Goal: Transaction & Acquisition: Purchase product/service

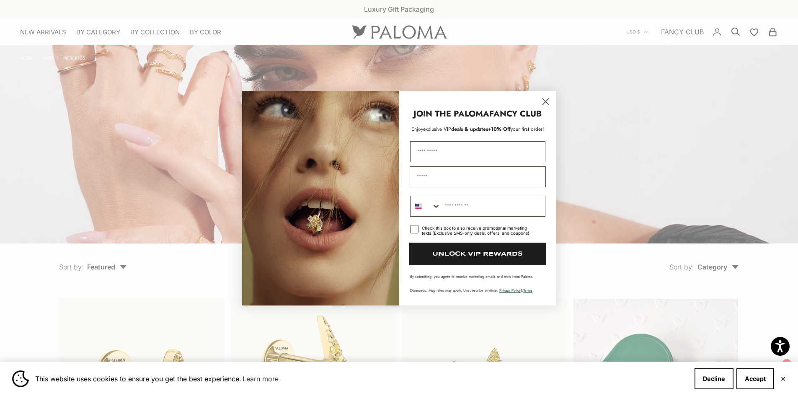
click at [546, 102] on icon "Close dialog" at bounding box center [545, 101] width 6 height 6
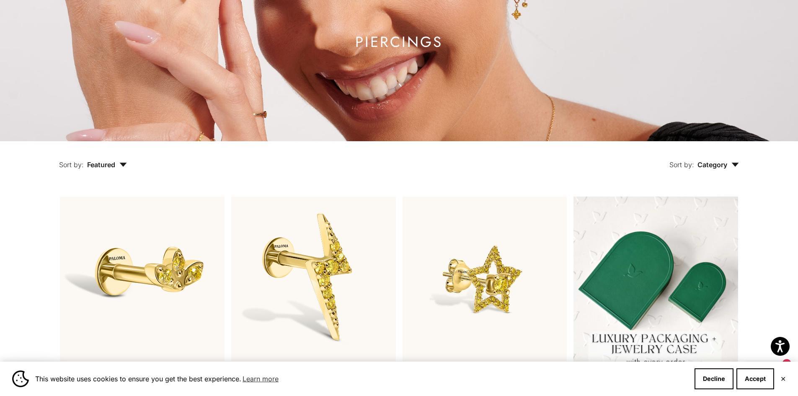
scroll to position [98, 0]
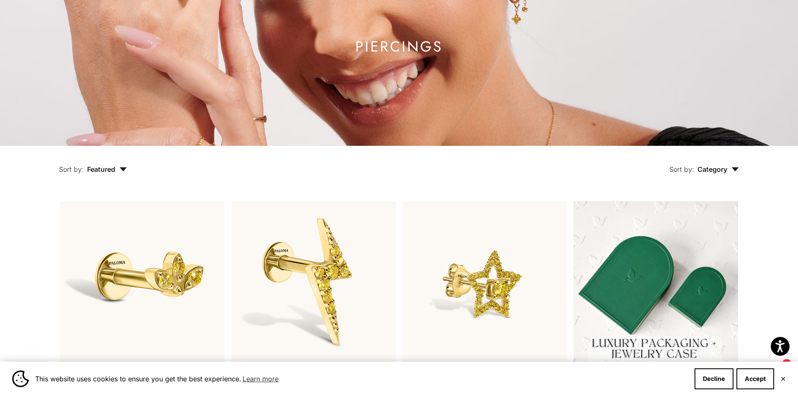
click at [715, 170] on span "Category" at bounding box center [717, 169] width 41 height 8
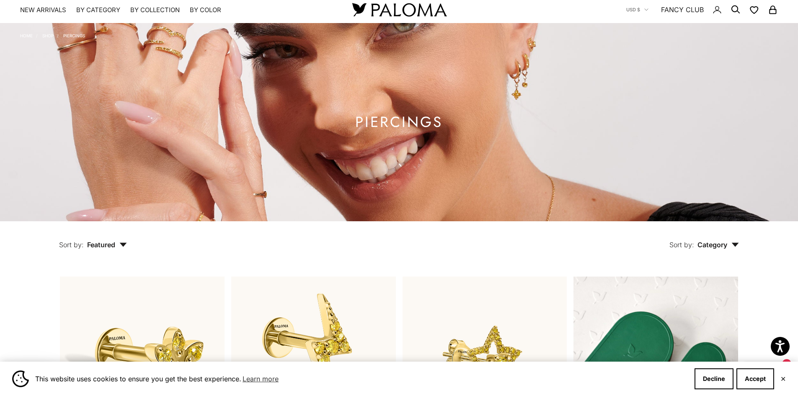
scroll to position [0, 0]
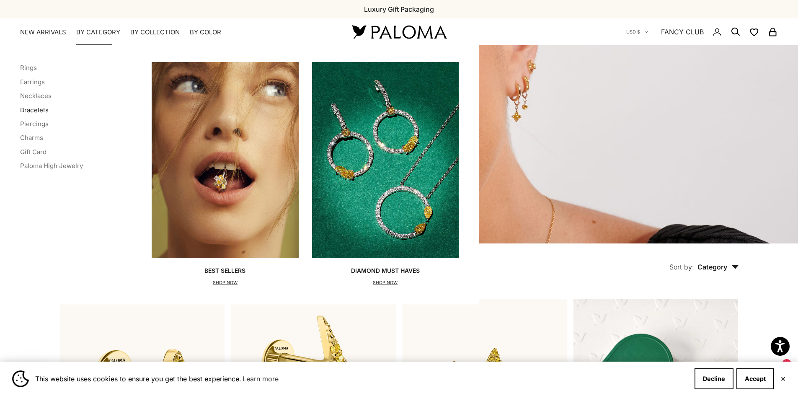
click at [37, 108] on link "Bracelets" at bounding box center [34, 110] width 28 height 8
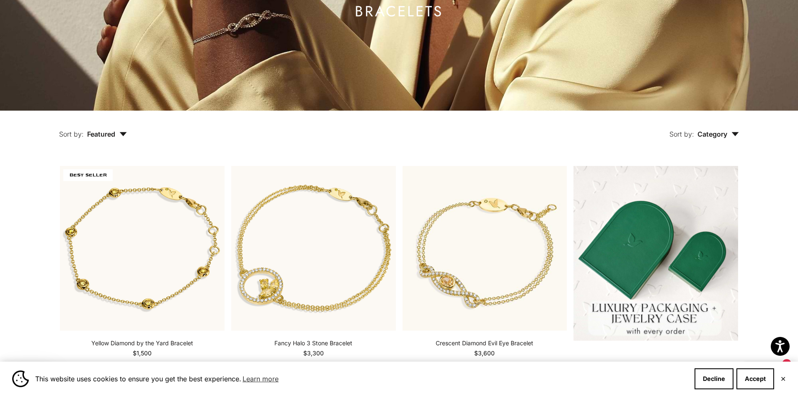
scroll to position [126, 0]
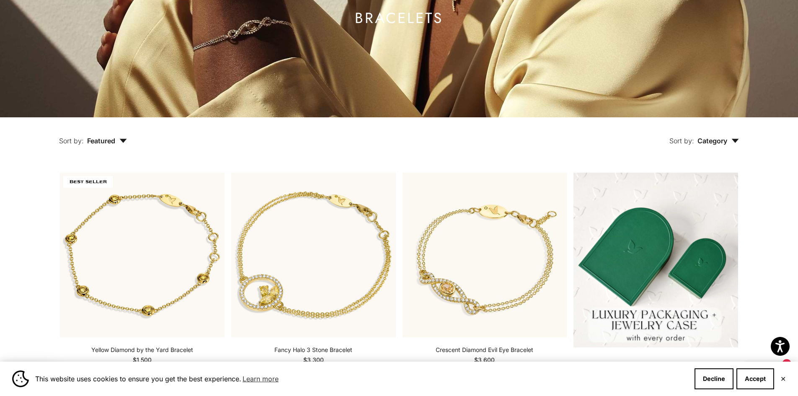
click at [121, 139] on icon "button" at bounding box center [123, 141] width 7 height 4
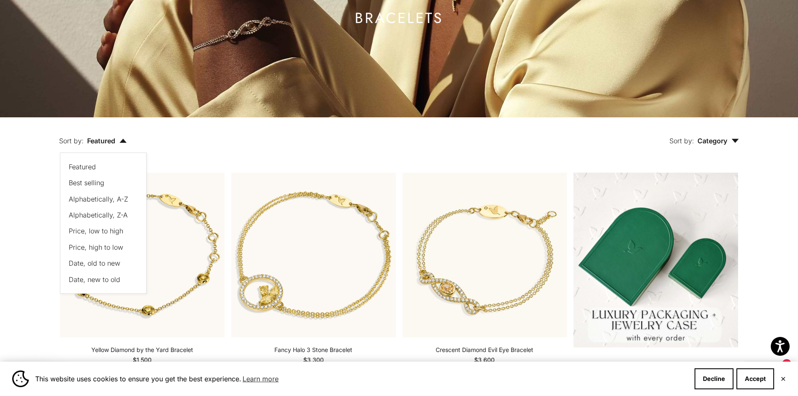
click at [103, 230] on span "Price, low to high" at bounding box center [96, 231] width 54 height 8
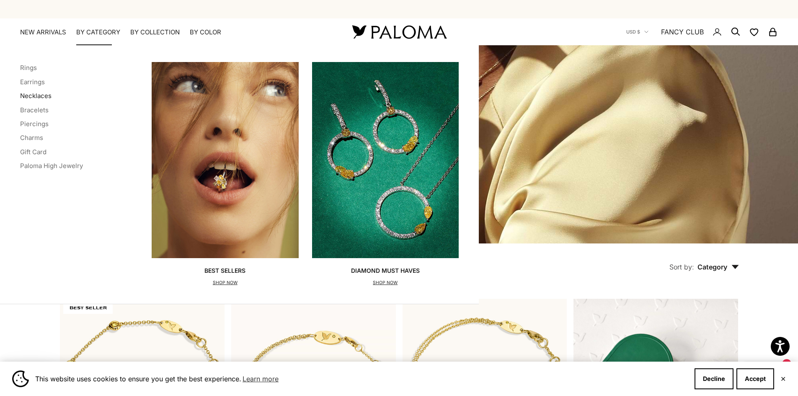
click at [34, 97] on link "Necklaces" at bounding box center [35, 96] width 31 height 8
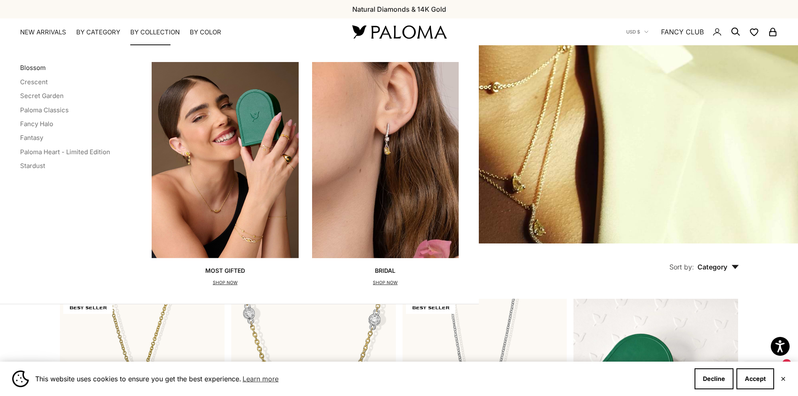
click at [35, 69] on link "Blossom" at bounding box center [33, 68] width 26 height 8
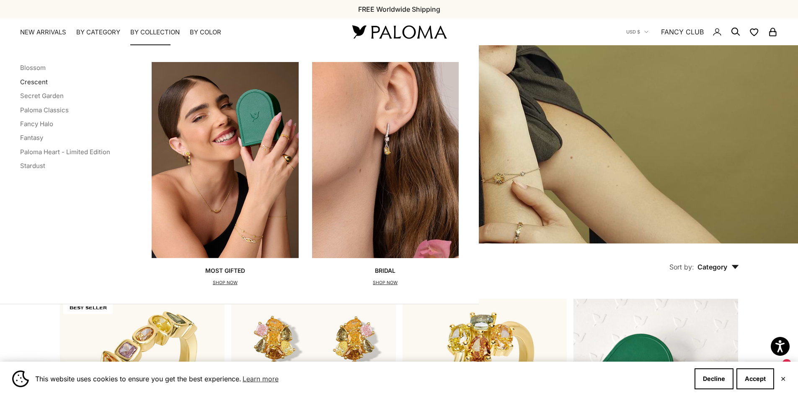
click at [34, 82] on link "Crescent" at bounding box center [34, 82] width 28 height 8
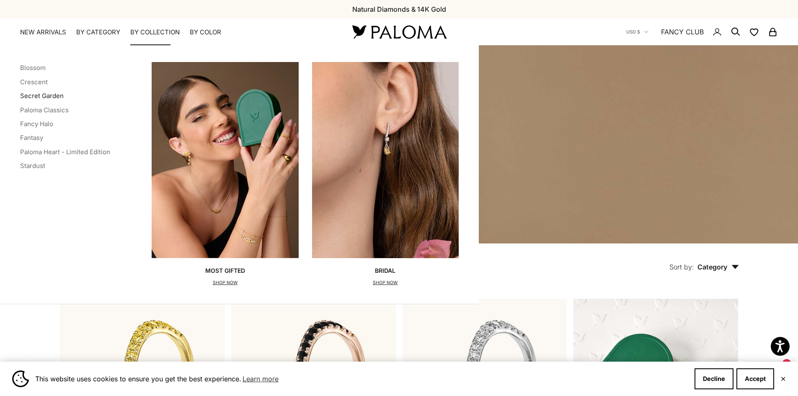
click at [36, 95] on link "Secret Garden" at bounding box center [42, 96] width 44 height 8
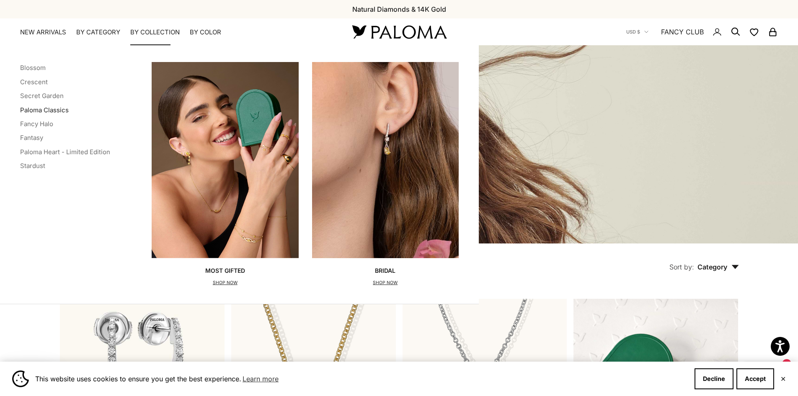
click at [41, 110] on link "Paloma Classics" at bounding box center [44, 110] width 49 height 8
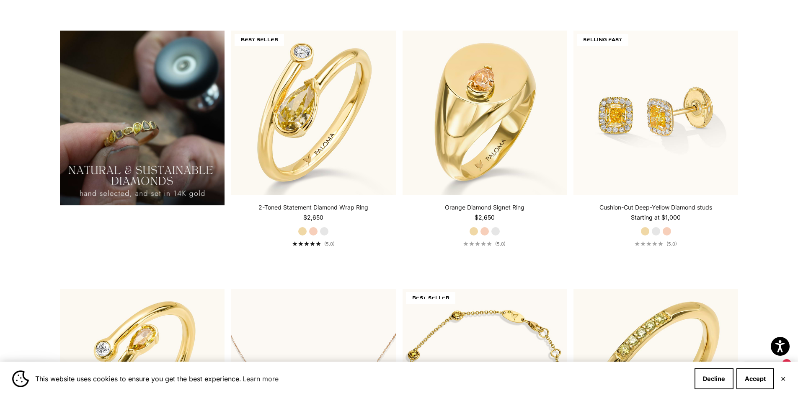
scroll to position [506, 0]
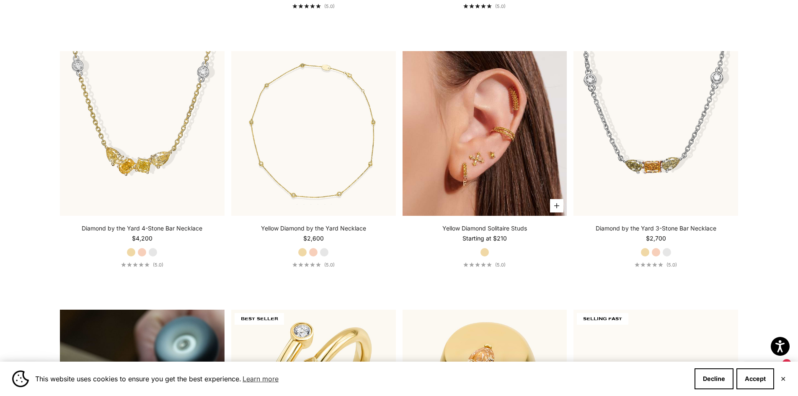
click at [472, 174] on img at bounding box center [484, 133] width 165 height 165
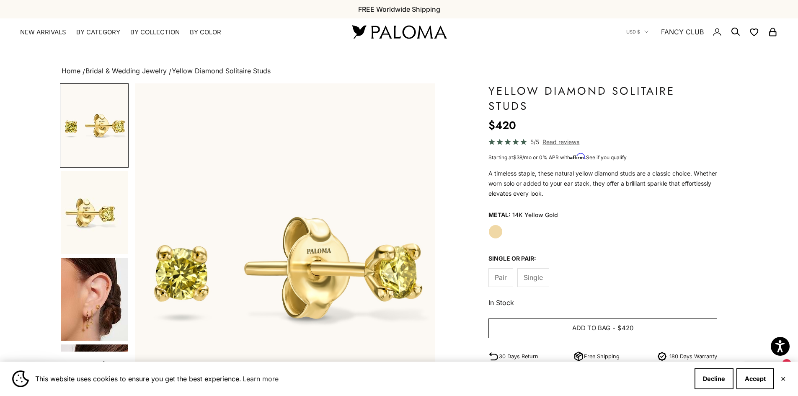
click at [614, 327] on button "Add to bag - $420" at bounding box center [602, 328] width 229 height 20
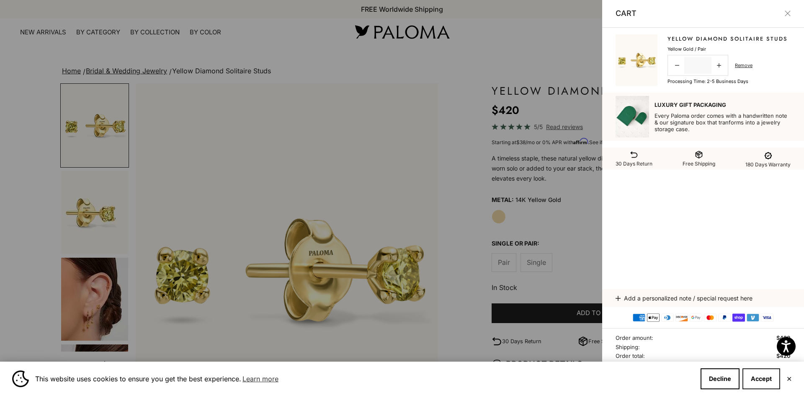
click at [758, 374] on button "Accept" at bounding box center [762, 378] width 38 height 21
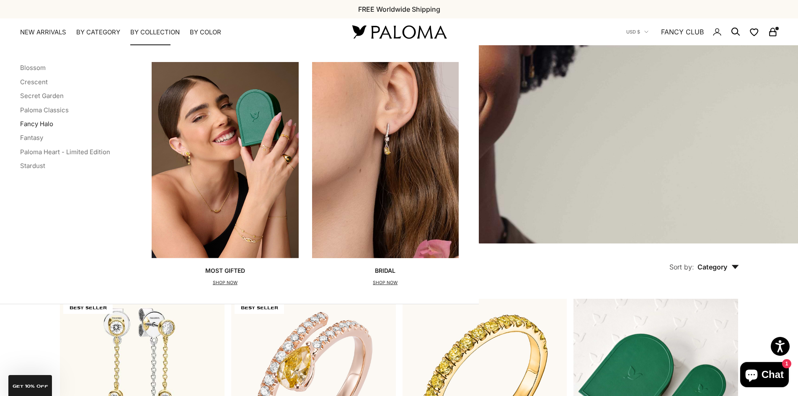
click at [34, 124] on link "Fancy Halo" at bounding box center [36, 124] width 33 height 8
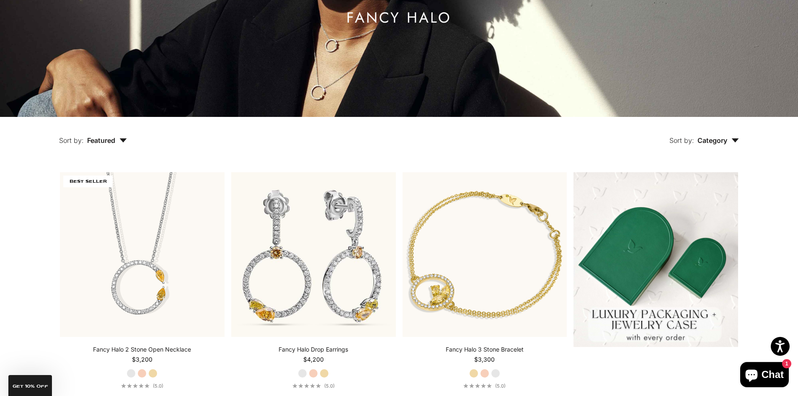
scroll to position [21, 0]
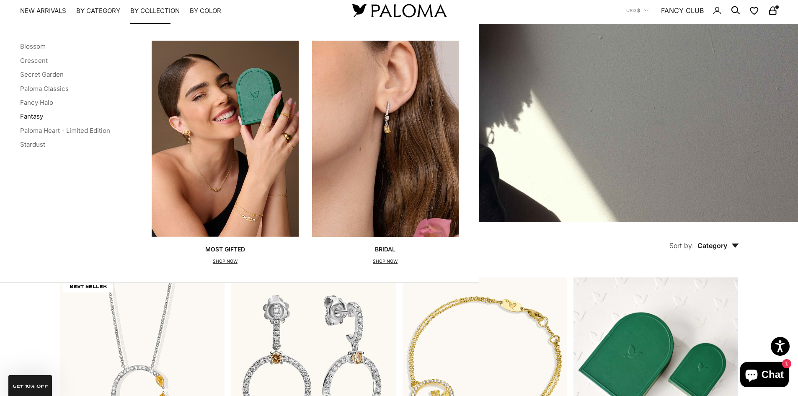
click at [32, 116] on link "Fantasy" at bounding box center [31, 116] width 23 height 8
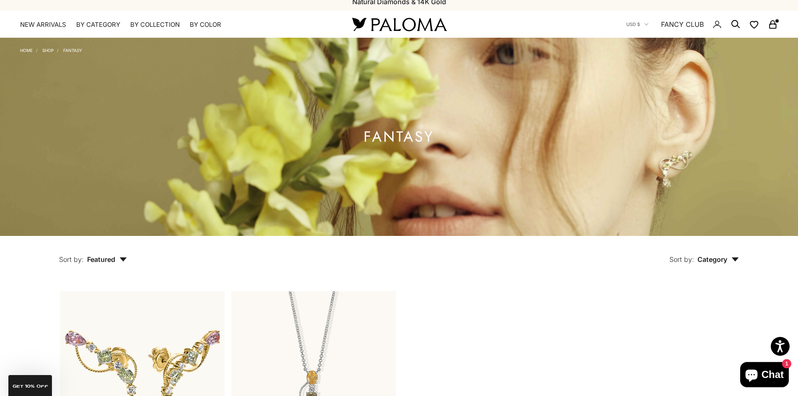
scroll to position [87, 0]
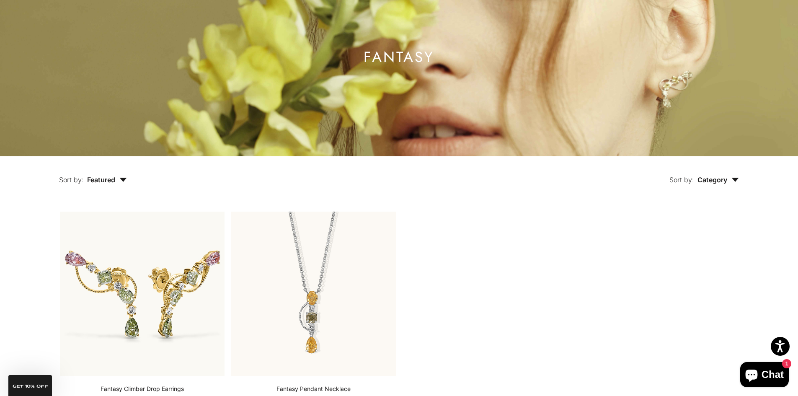
click at [107, 178] on span "Featured" at bounding box center [107, 179] width 40 height 8
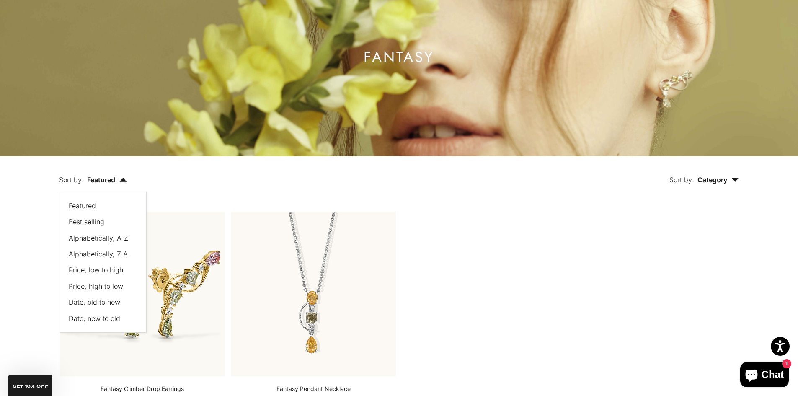
click at [458, 188] on div "Sort by: Category Sort by Earrings Necklace" at bounding box center [452, 173] width 612 height 35
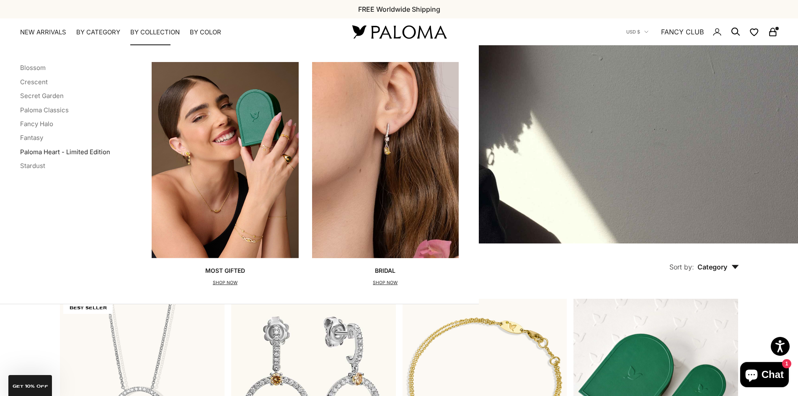
click at [41, 151] on link "Paloma Heart - Limited Edition" at bounding box center [65, 152] width 90 height 8
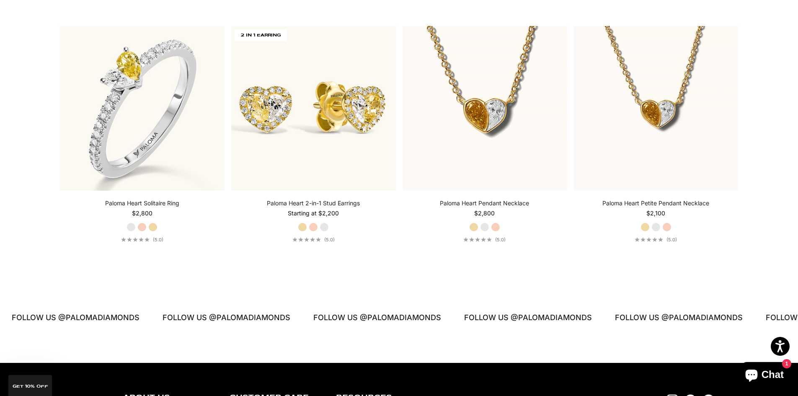
scroll to position [271, 0]
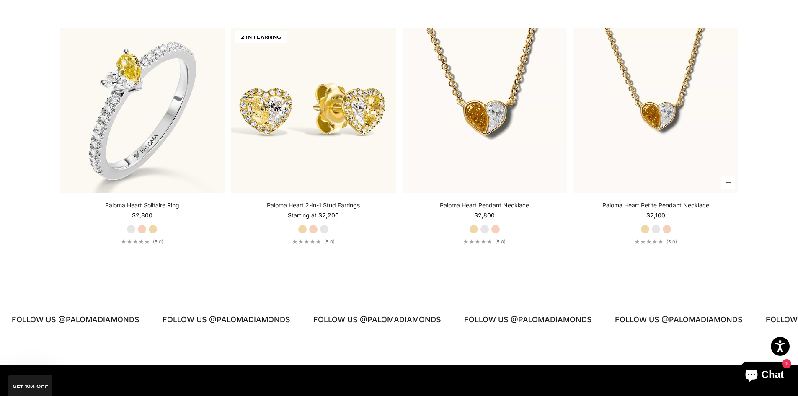
click at [653, 204] on link "Paloma Heart Petite Pendant Necklace" at bounding box center [655, 205] width 107 height 8
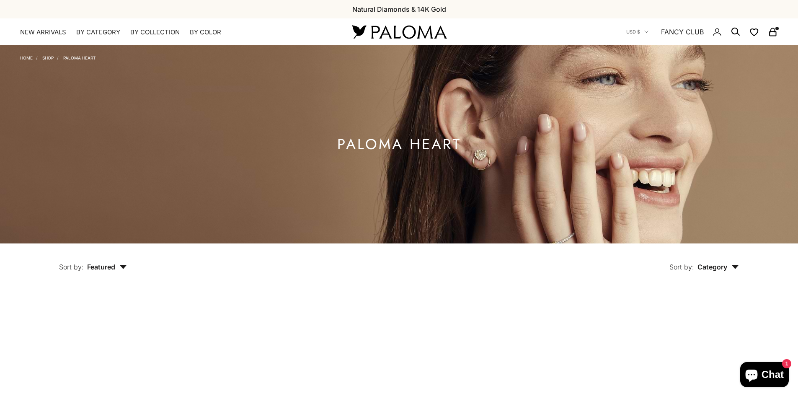
scroll to position [271, 0]
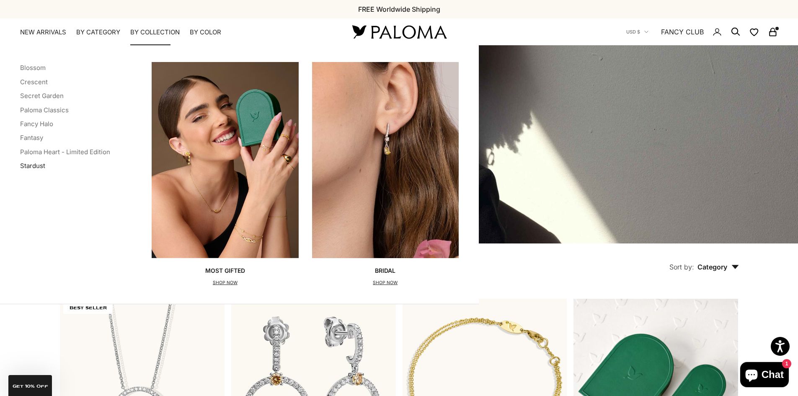
click at [36, 163] on link "Stardust" at bounding box center [32, 166] width 25 height 8
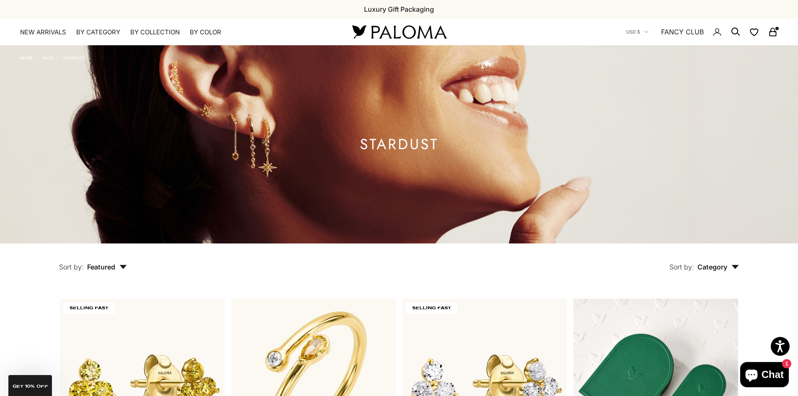
click at [773, 30] on icon "Secondary navigation" at bounding box center [773, 32] width 10 height 10
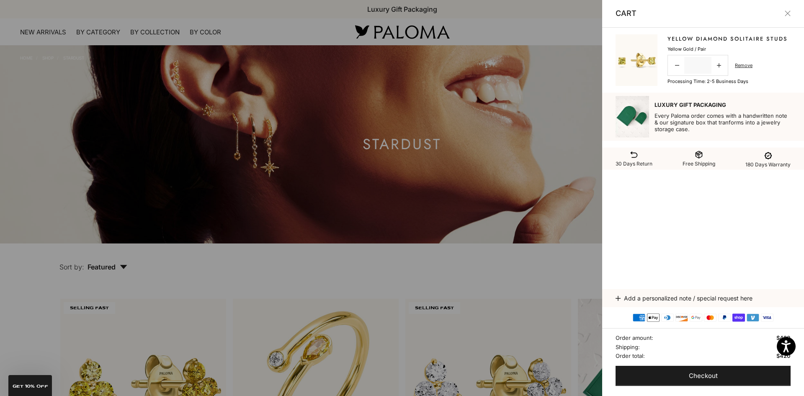
click at [635, 62] on img at bounding box center [637, 60] width 42 height 52
click at [634, 67] on img at bounding box center [637, 60] width 42 height 52
click at [624, 58] on img at bounding box center [637, 60] width 42 height 52
click at [616, 57] on img at bounding box center [637, 60] width 42 height 52
click at [636, 58] on img at bounding box center [637, 60] width 42 height 52
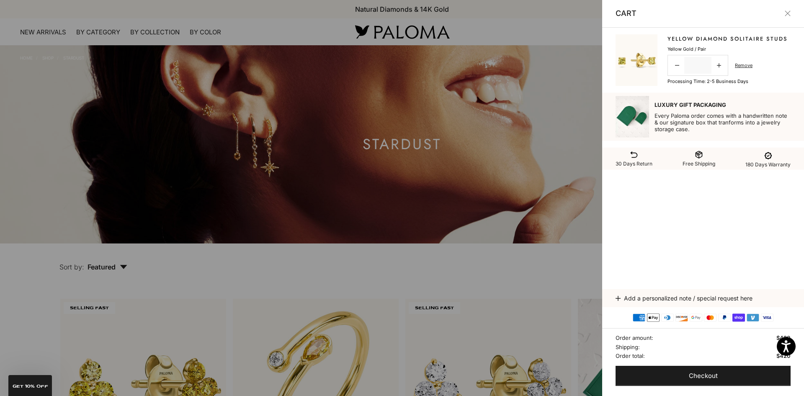
click at [655, 62] on img at bounding box center [637, 60] width 42 height 52
click at [712, 37] on link "Yellow Diamond Solitaire Studs" at bounding box center [728, 39] width 120 height 8
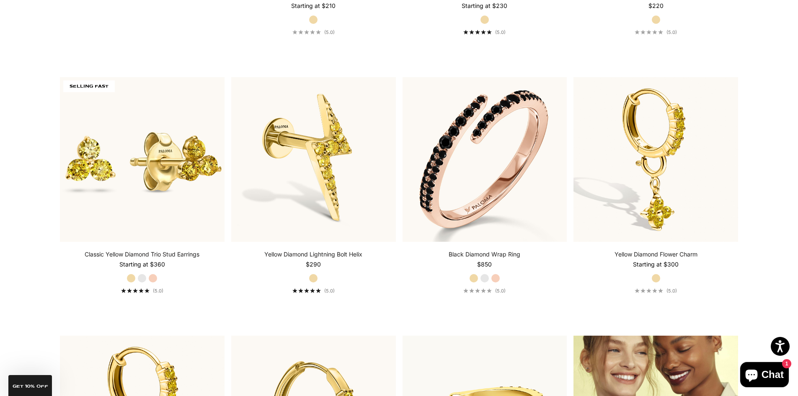
scroll to position [990, 0]
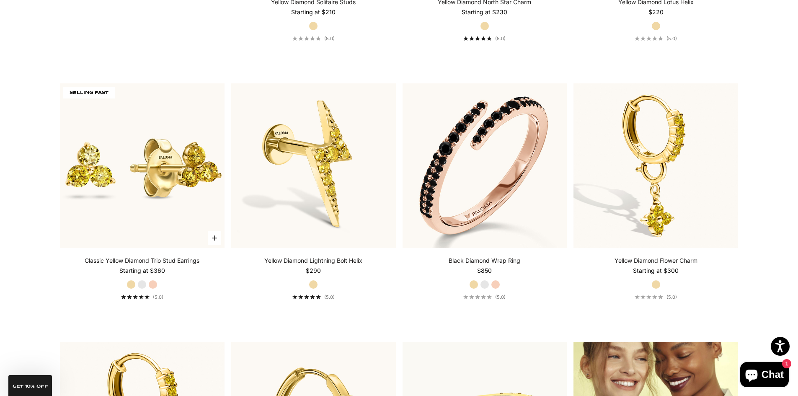
click at [142, 284] on label "White Gold" at bounding box center [141, 284] width 9 height 9
click at [155, 284] on label "Rose Gold" at bounding box center [152, 284] width 9 height 9
click at [131, 284] on label "Yellow Gold" at bounding box center [130, 284] width 9 height 9
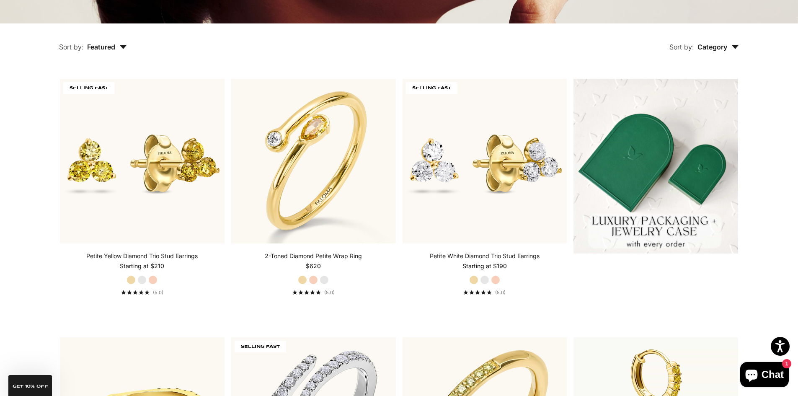
scroll to position [226, 0]
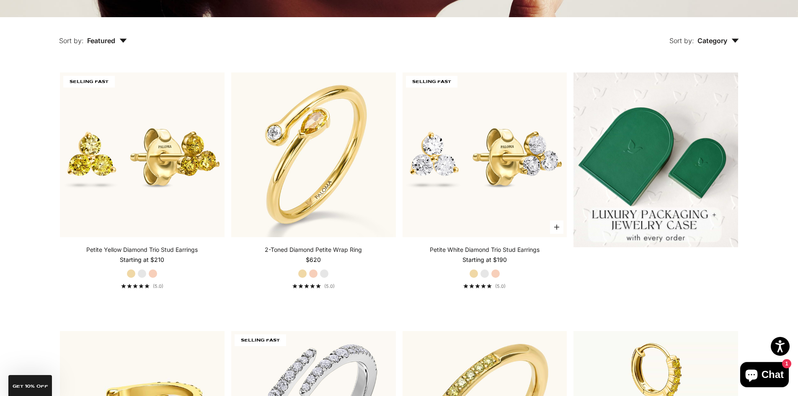
click at [485, 274] on label "White Gold" at bounding box center [484, 273] width 9 height 9
click at [495, 273] on label "Rose Gold" at bounding box center [495, 273] width 9 height 9
click at [484, 274] on label "White Gold" at bounding box center [484, 273] width 9 height 9
click at [474, 274] on label "Yellow Gold" at bounding box center [473, 273] width 9 height 9
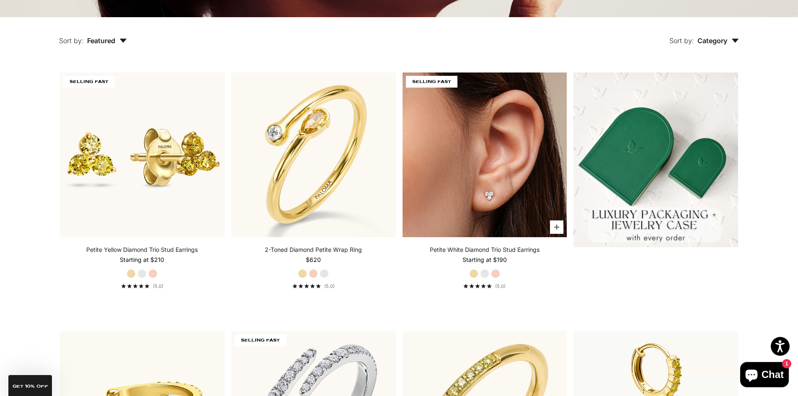
click at [477, 204] on img at bounding box center [484, 154] width 165 height 165
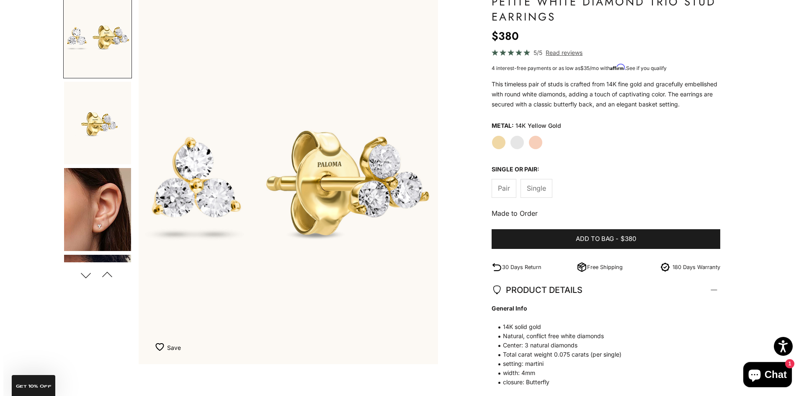
scroll to position [98, 0]
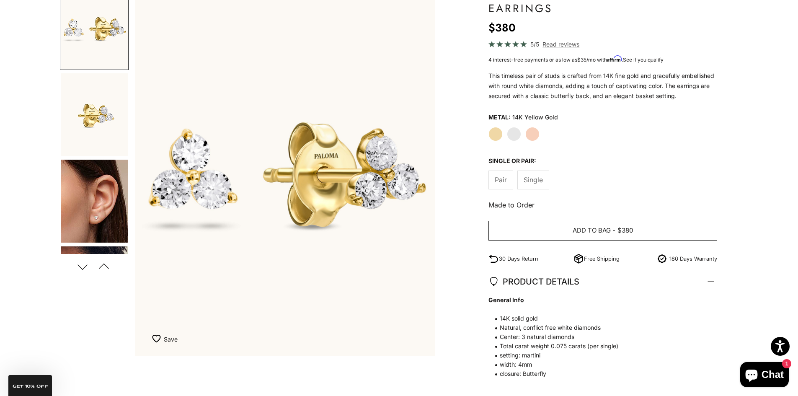
click at [594, 231] on span "Add to bag" at bounding box center [592, 230] width 38 height 10
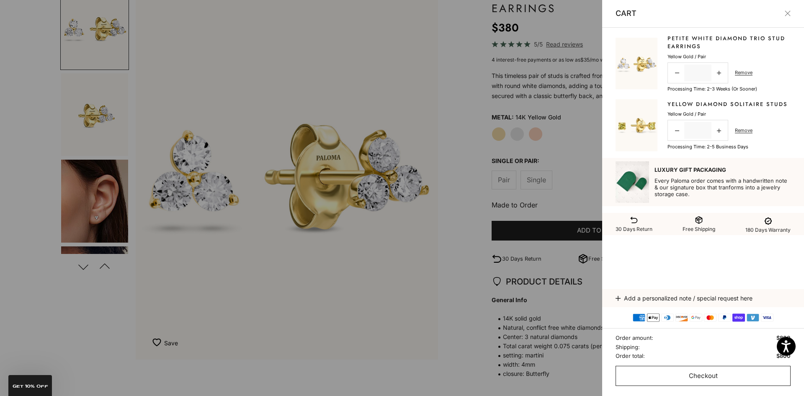
click at [702, 376] on span "Checkout" at bounding box center [703, 376] width 29 height 10
